Goal: Navigation & Orientation: Go to known website

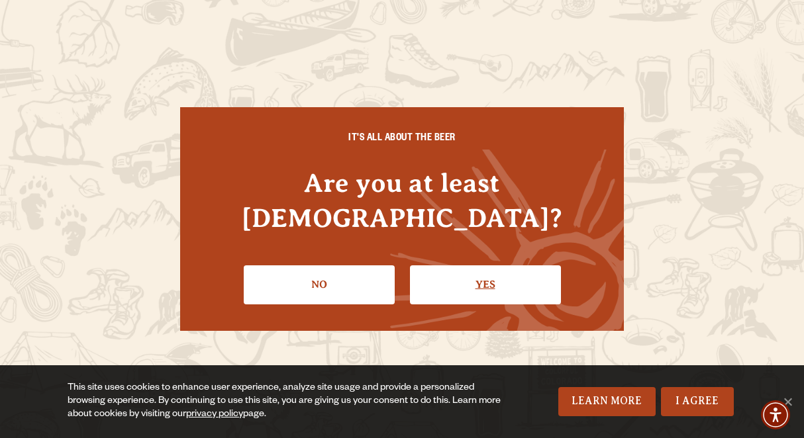
click at [440, 266] on link "Yes" at bounding box center [485, 285] width 151 height 38
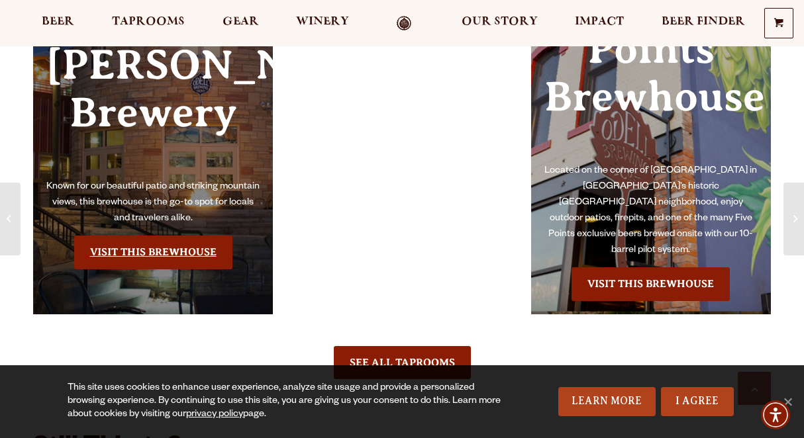
scroll to position [1568, 0]
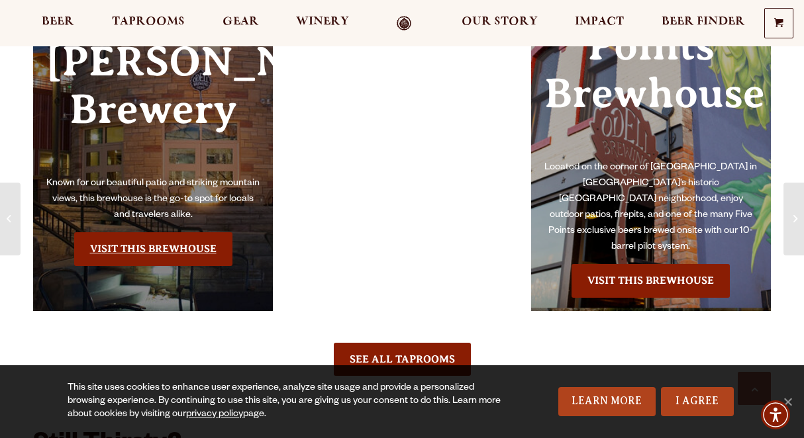
click at [183, 232] on link "Visit this Brewhouse" at bounding box center [153, 248] width 158 height 33
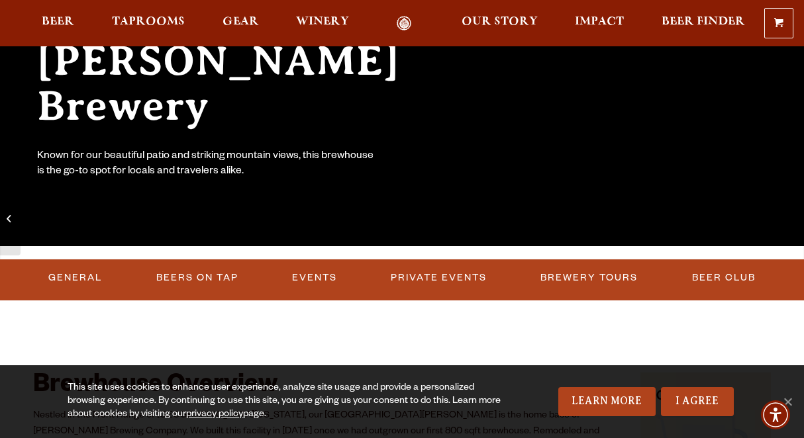
scroll to position [207, 0]
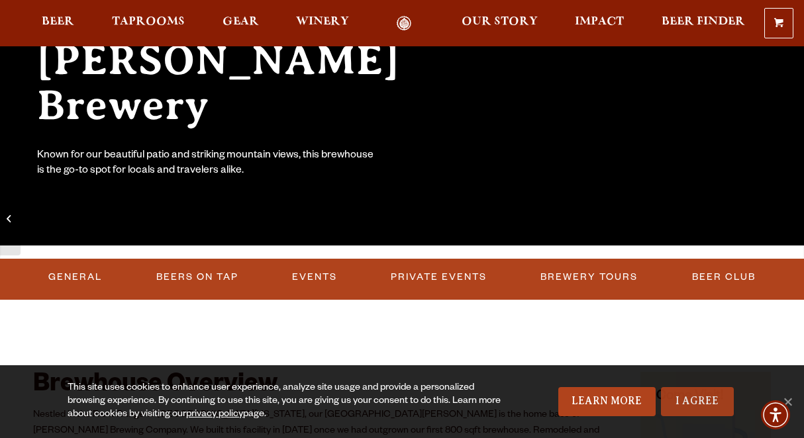
click at [699, 397] on link "I Agree" at bounding box center [697, 401] width 73 height 29
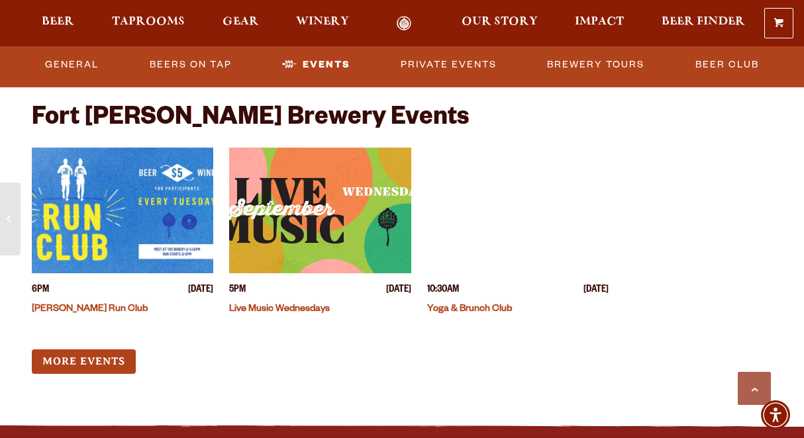
scroll to position [3210, 0]
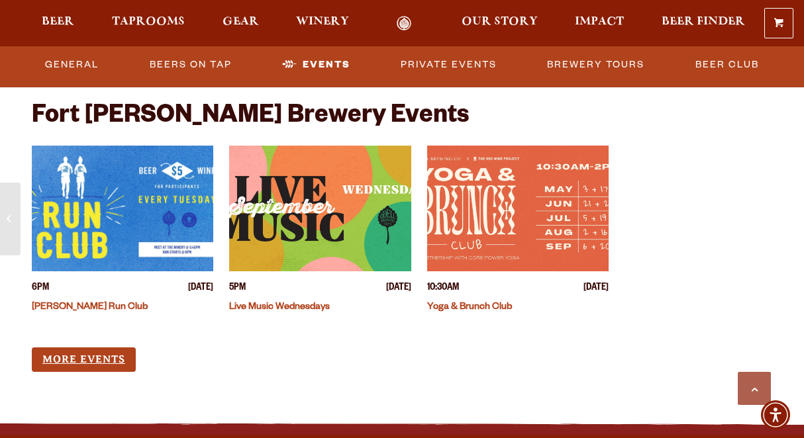
click at [107, 348] on link "More Events" at bounding box center [84, 360] width 104 height 24
